Goal: Check status: Check status

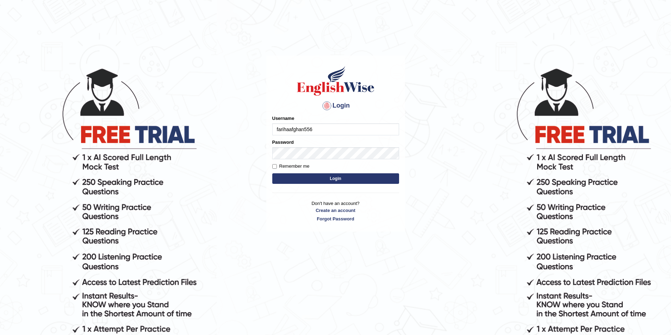
type input "farihaafghan556"
click at [430, 139] on body "Login Please fix the following errors: Username farihaafghan556 Password Rememb…" at bounding box center [335, 200] width 671 height 335
click at [359, 176] on button "Login" at bounding box center [335, 179] width 127 height 11
click at [347, 179] on button "Login" at bounding box center [335, 179] width 127 height 11
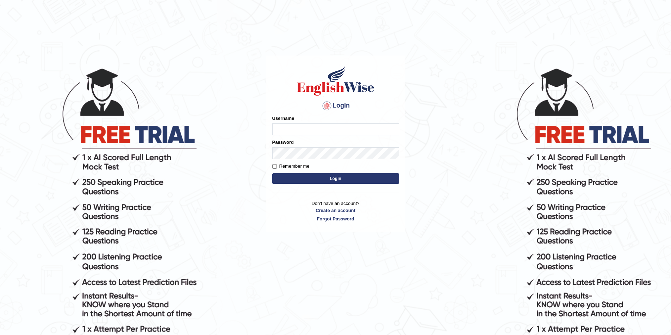
click at [334, 178] on form "Please fix the following errors: Username Password Remember me Login" at bounding box center [335, 150] width 127 height 71
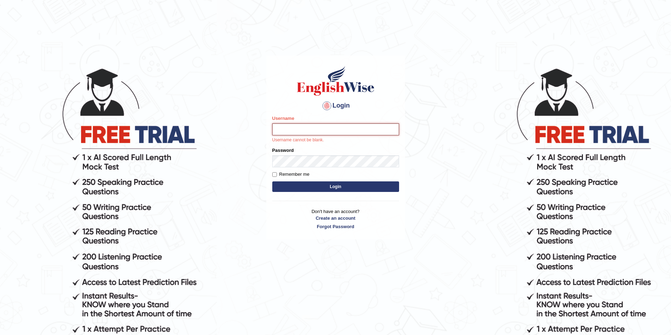
click at [320, 130] on input "Username" at bounding box center [335, 130] width 127 height 12
type input "farihaafghan556"
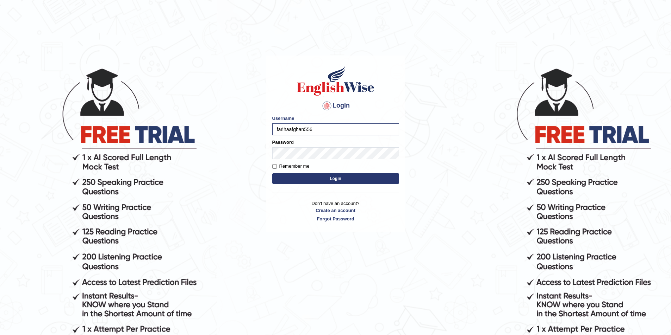
click at [289, 177] on button "Login" at bounding box center [335, 179] width 127 height 11
click at [297, 182] on button "Login" at bounding box center [335, 179] width 127 height 11
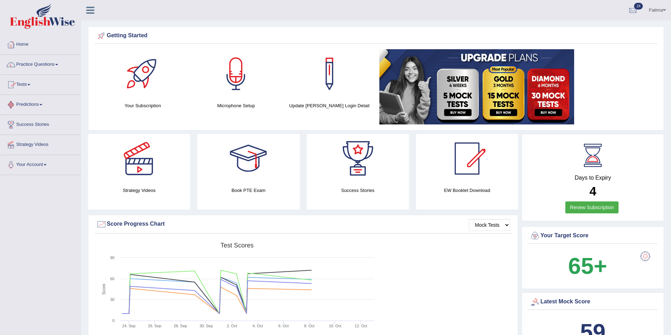
click at [24, 87] on link "Tests" at bounding box center [40, 84] width 80 height 18
click at [24, 87] on link "Tests" at bounding box center [39, 84] width 78 height 18
click at [23, 83] on link "Tests" at bounding box center [40, 84] width 80 height 18
click at [17, 127] on link "History" at bounding box center [46, 126] width 66 height 13
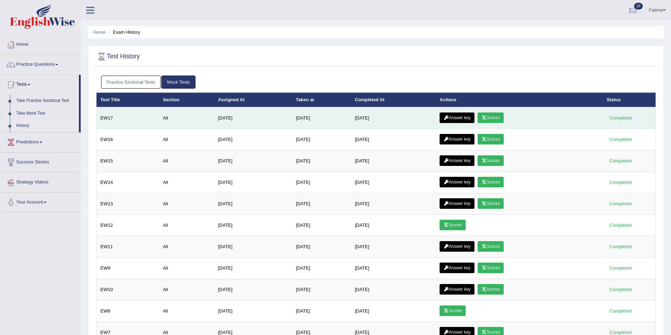
click at [501, 119] on link "Scores" at bounding box center [490, 118] width 26 height 11
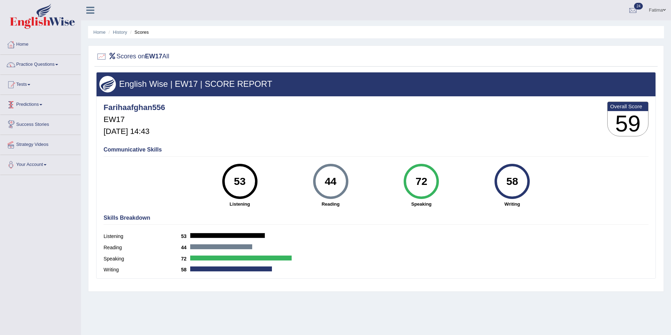
click at [27, 103] on link "Predictions" at bounding box center [40, 104] width 80 height 18
click at [33, 80] on link "Tests" at bounding box center [40, 84] width 80 height 18
click at [24, 125] on link "History" at bounding box center [46, 126] width 66 height 13
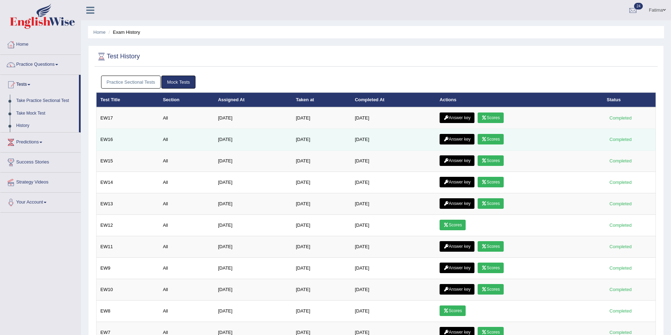
click at [495, 138] on link "Scores" at bounding box center [490, 139] width 26 height 11
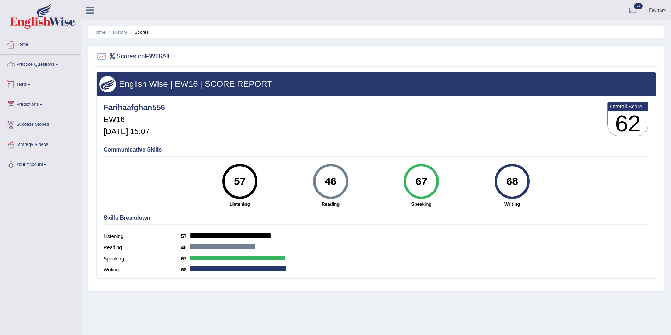
click at [27, 84] on link "Tests" at bounding box center [40, 84] width 80 height 18
click at [20, 127] on link "History" at bounding box center [46, 126] width 66 height 13
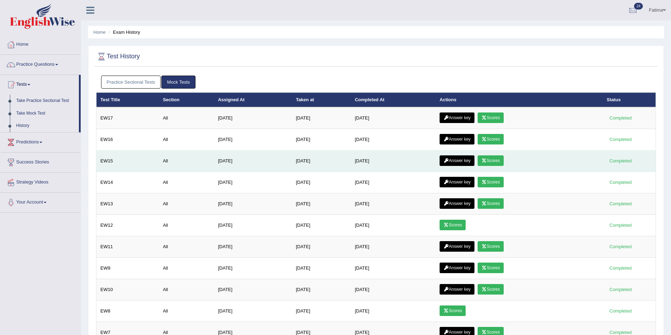
click at [495, 161] on link "Scores" at bounding box center [490, 161] width 26 height 11
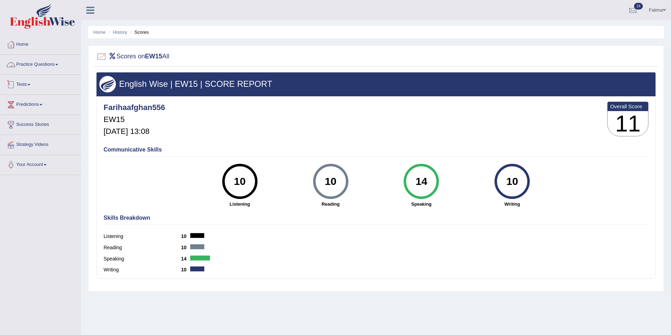
click at [30, 84] on span at bounding box center [28, 84] width 3 height 1
click at [26, 124] on link "History" at bounding box center [46, 126] width 66 height 13
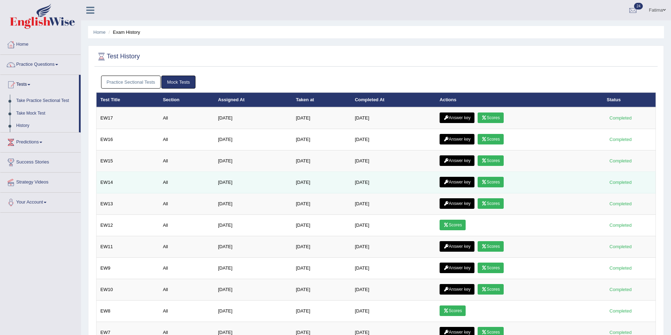
click at [497, 184] on link "Scores" at bounding box center [490, 182] width 26 height 11
